Goal: Navigation & Orientation: Find specific page/section

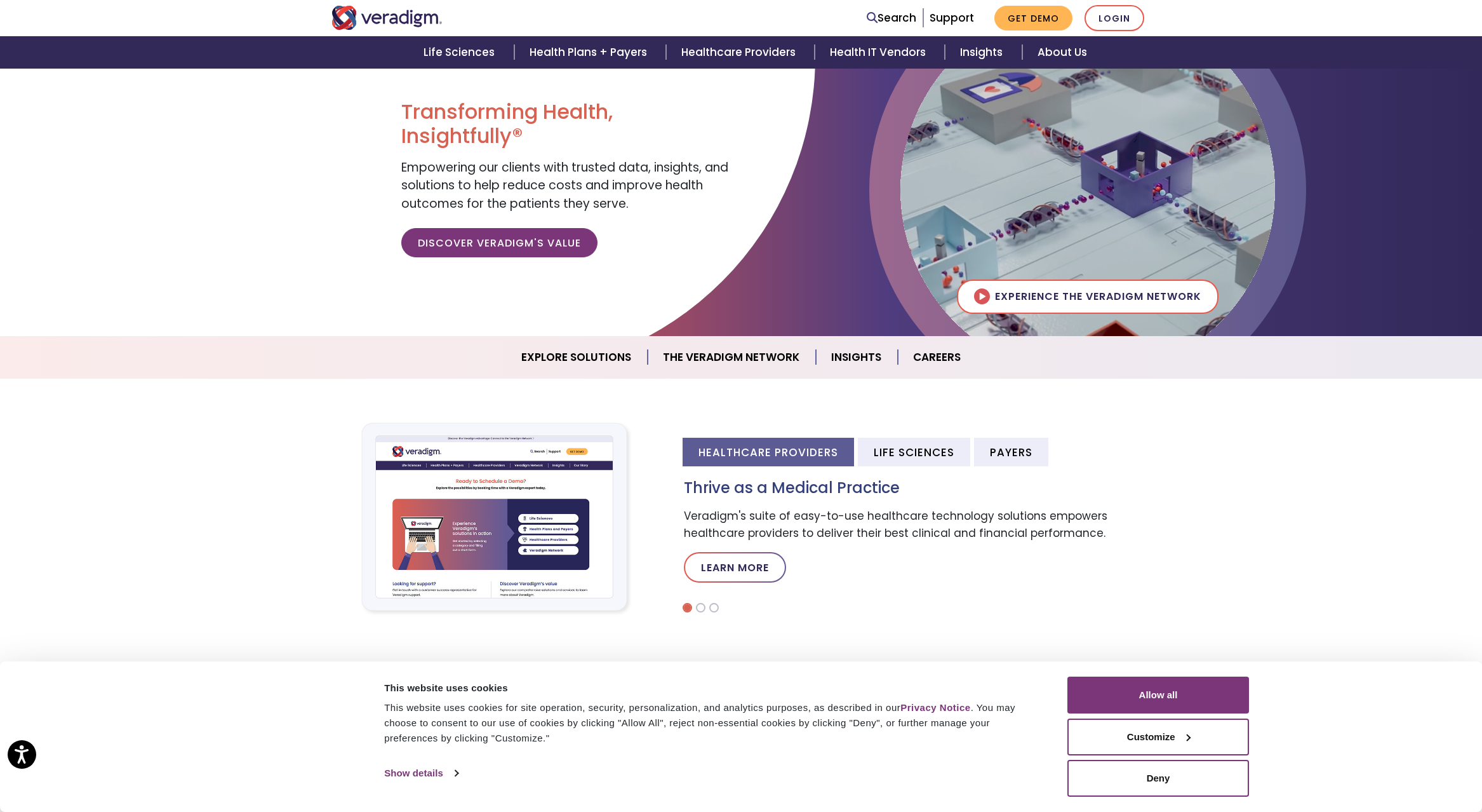
scroll to position [109, 0]
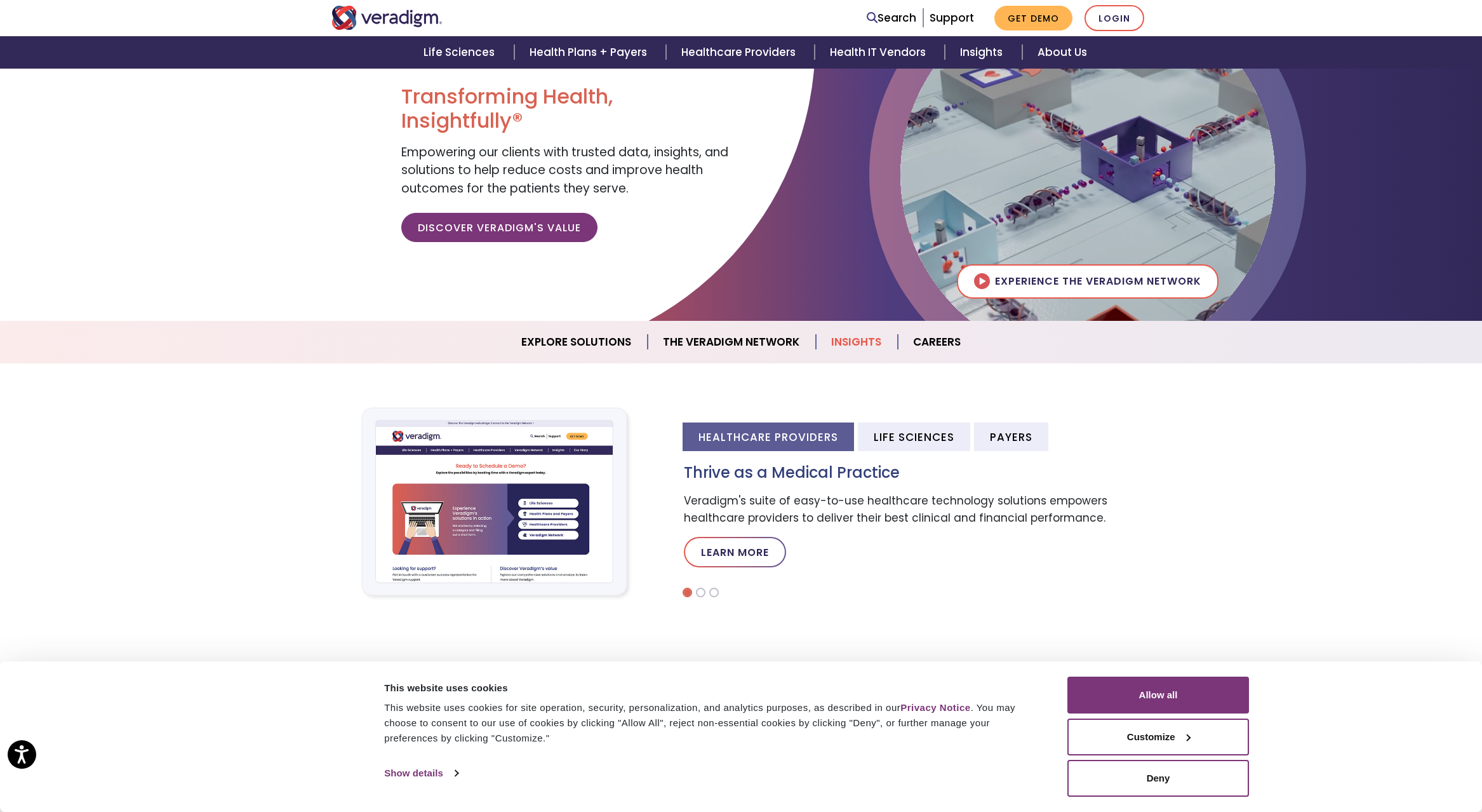
click at [857, 342] on link "Insights" at bounding box center [857, 342] width 81 height 32
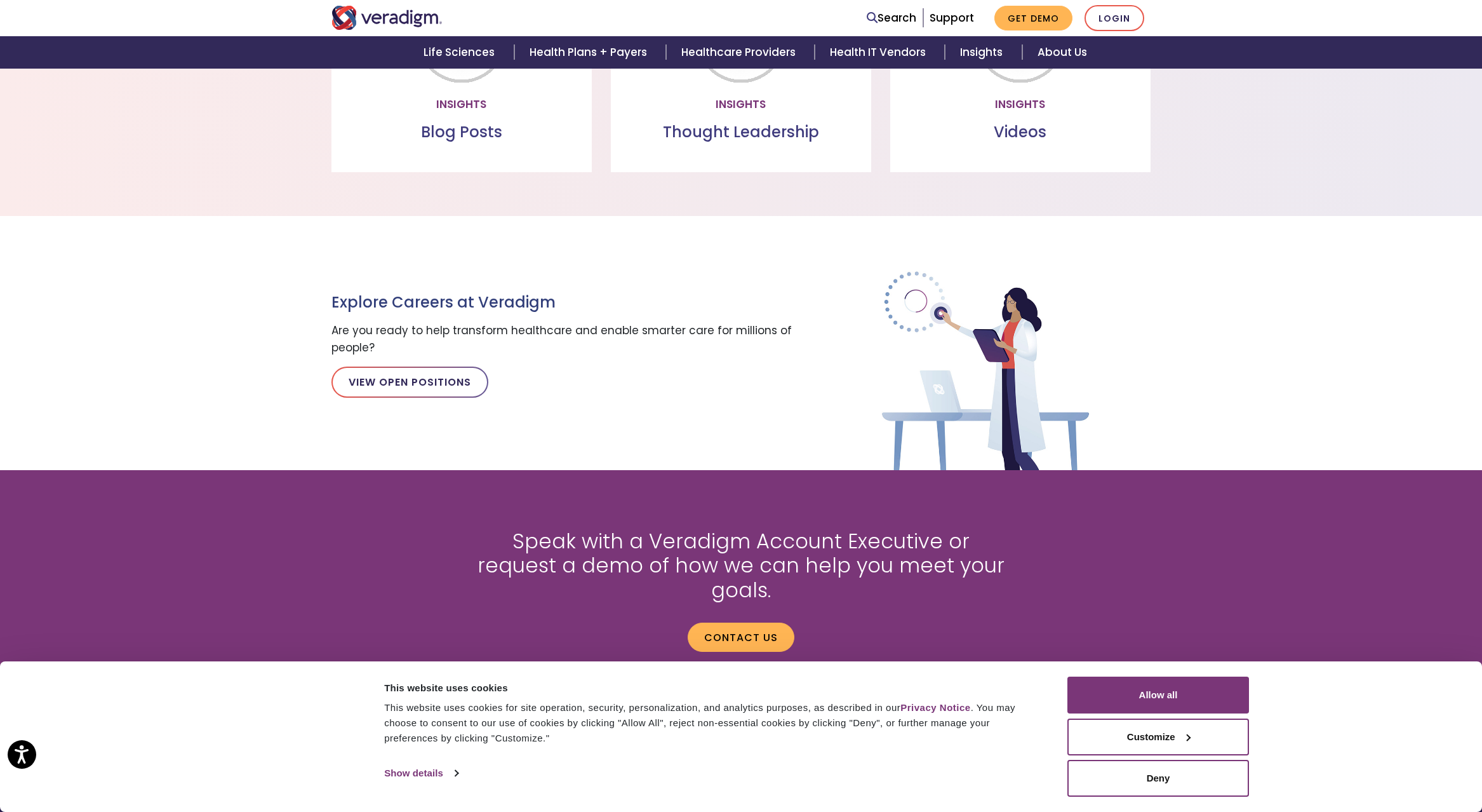
scroll to position [1308, 0]
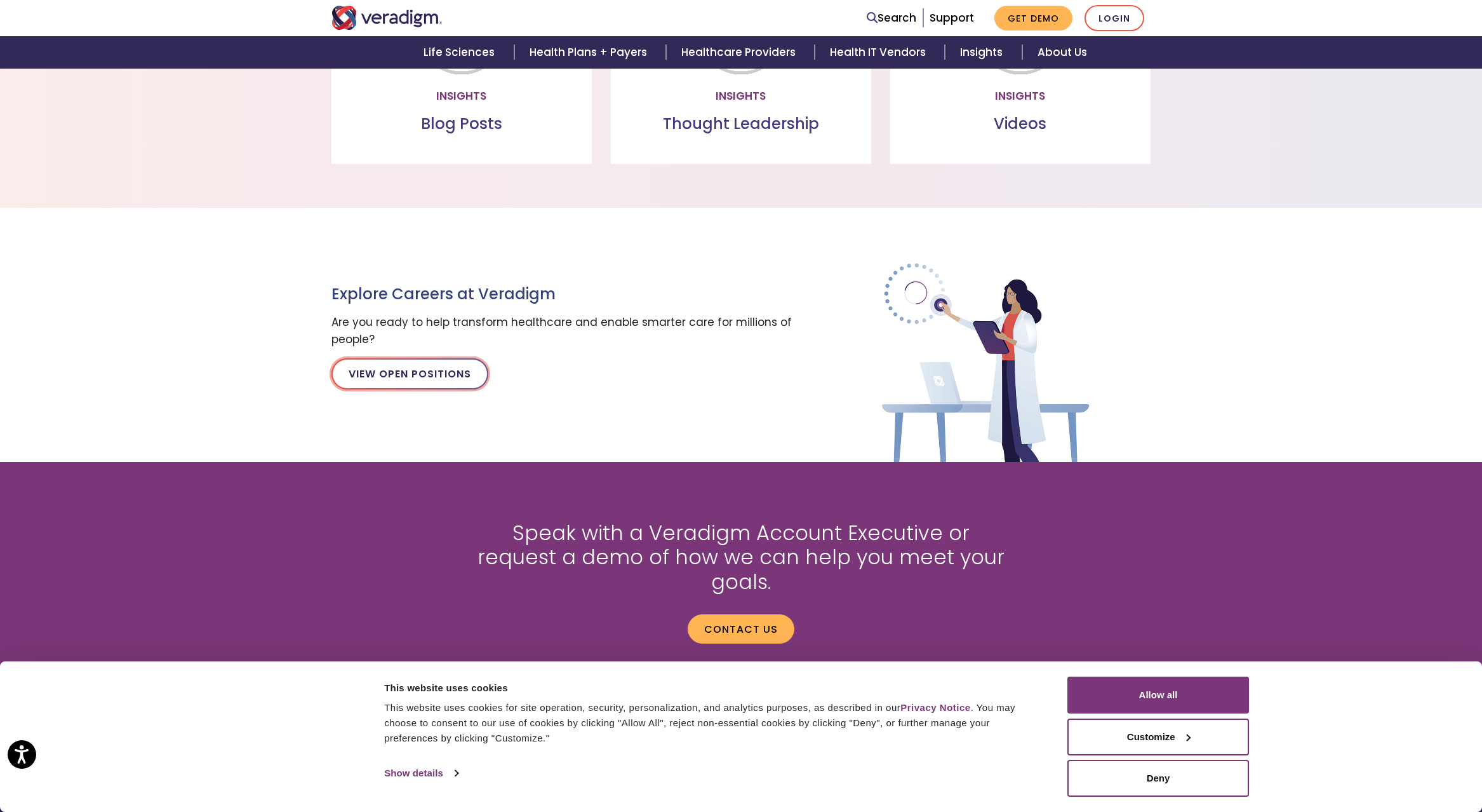
click at [415, 376] on link "View Open Positions" at bounding box center [410, 373] width 157 height 30
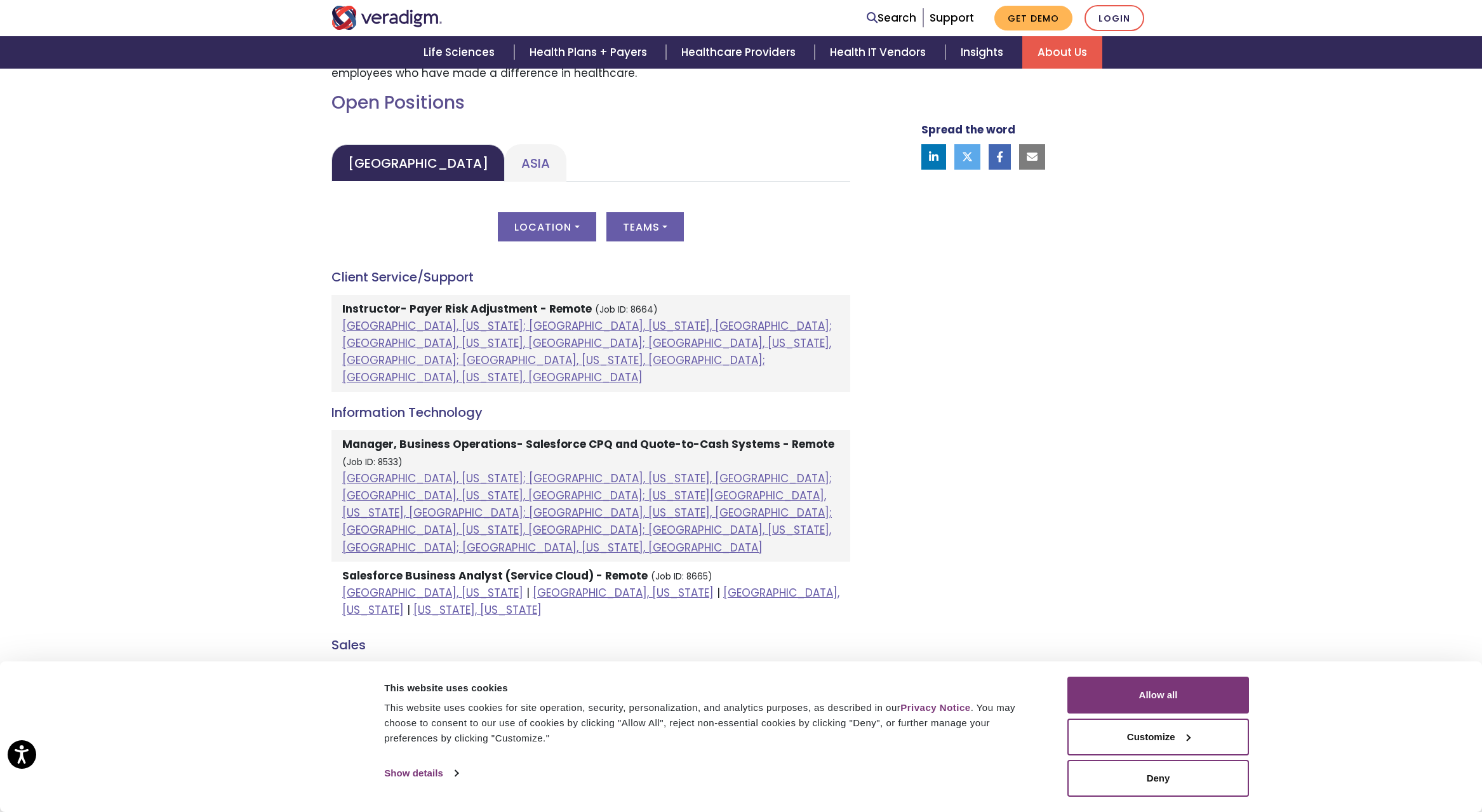
scroll to position [440, 0]
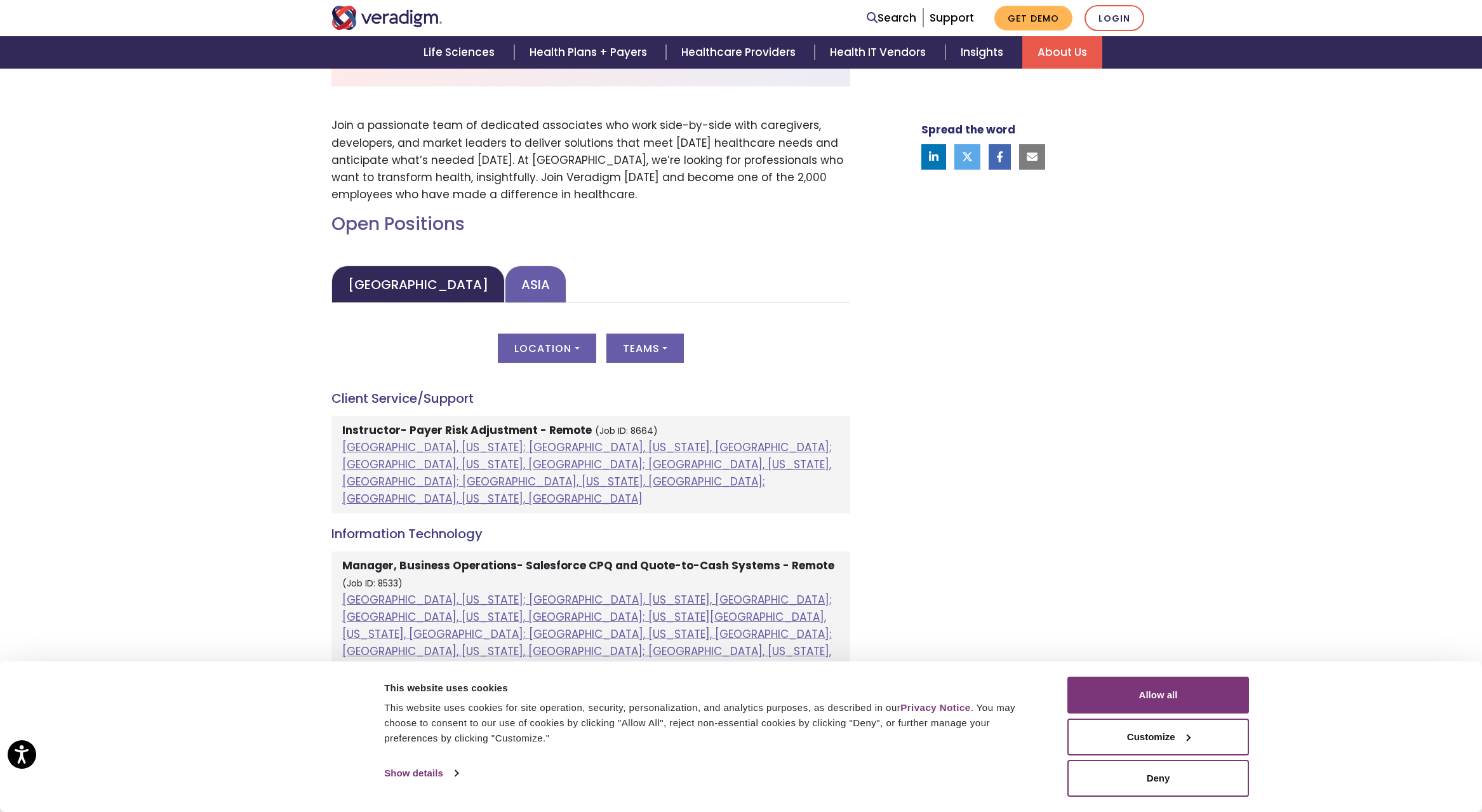
click at [505, 286] on link "Asia" at bounding box center [535, 284] width 62 height 38
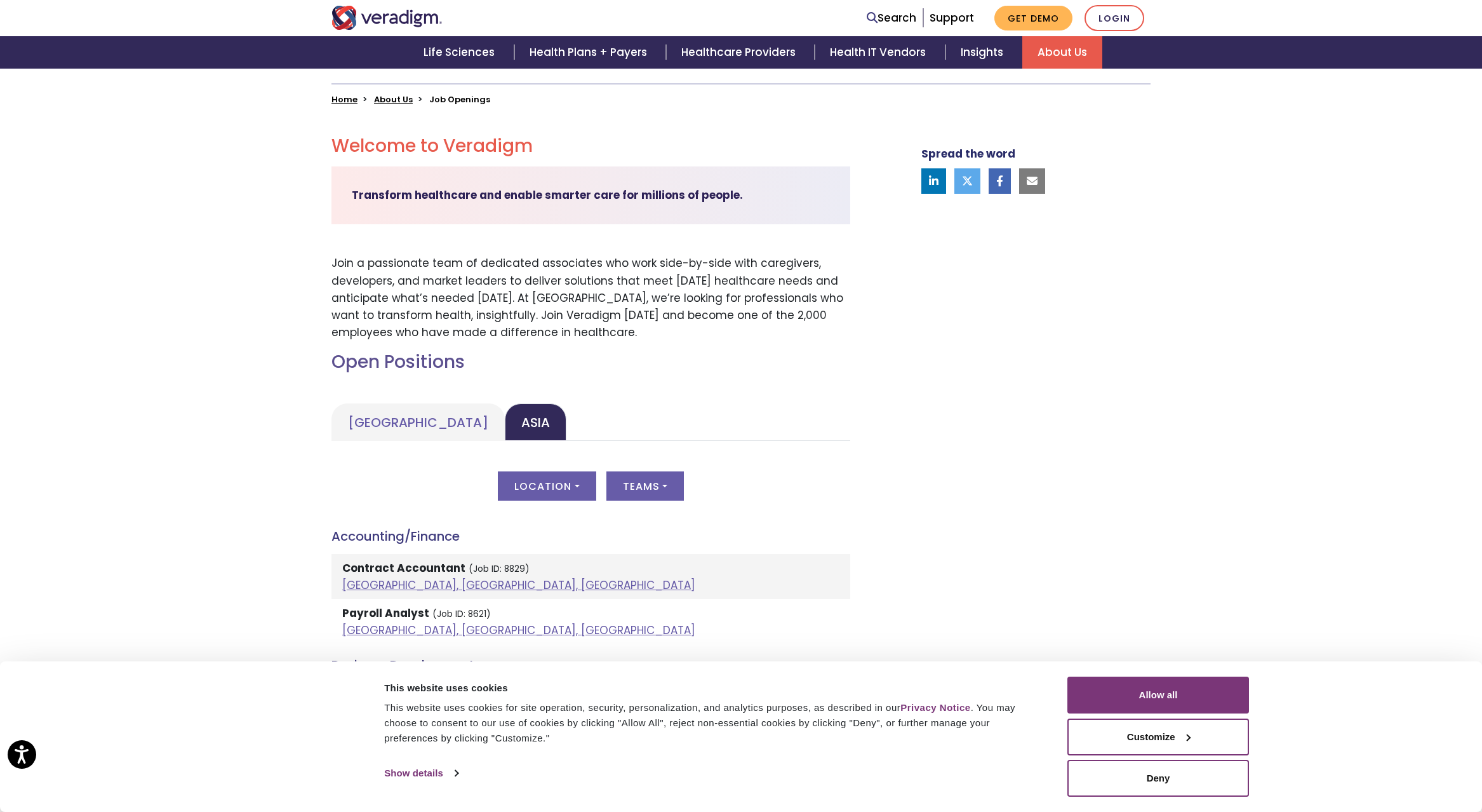
scroll to position [0, 0]
